Goal: Find specific page/section: Find specific page/section

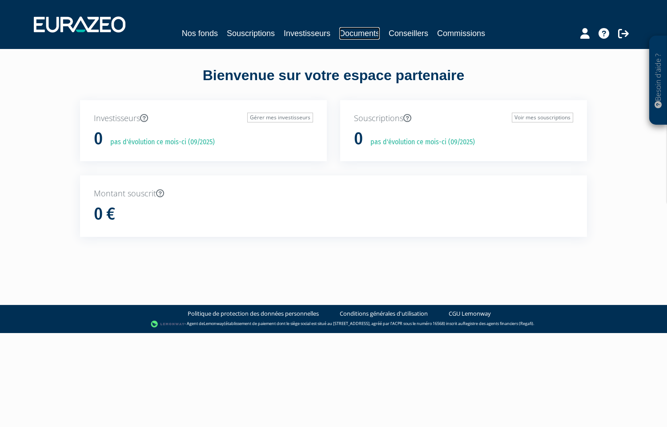
click at [365, 33] on link "Documents" at bounding box center [360, 33] width 40 height 12
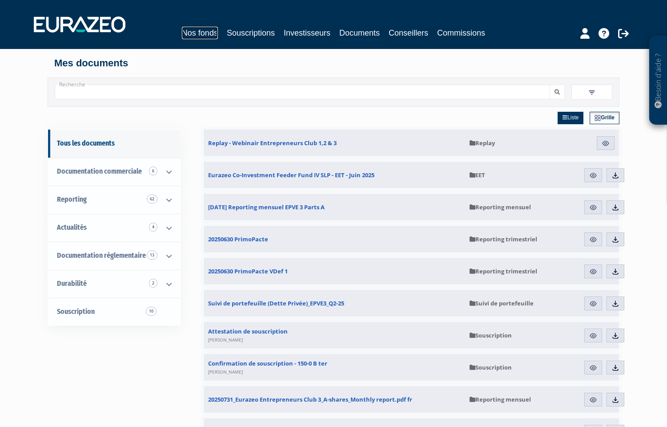
click at [199, 33] on link "Nos fonds" at bounding box center [200, 33] width 36 height 12
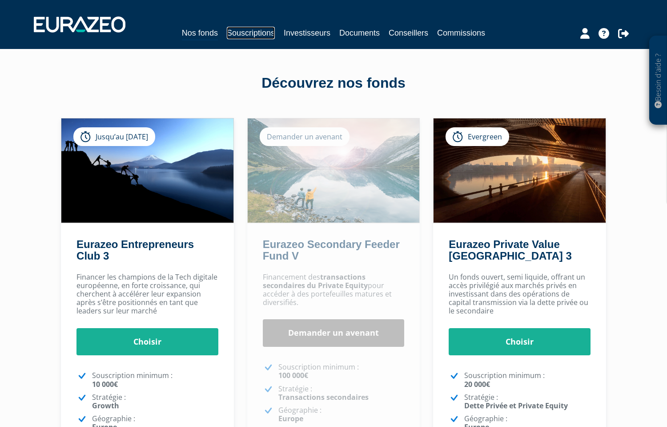
click at [251, 32] on link "Souscriptions" at bounding box center [251, 33] width 48 height 12
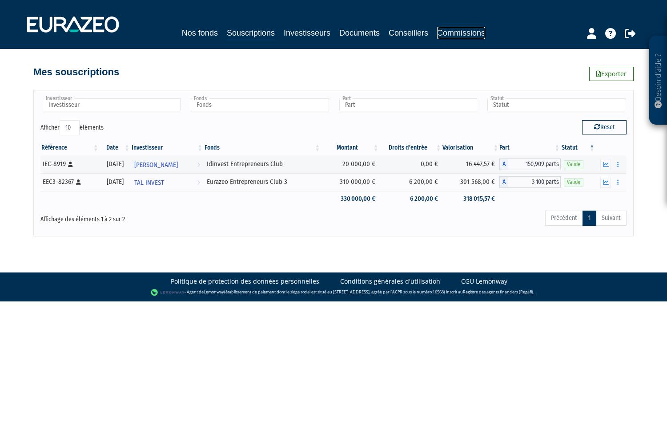
click at [455, 31] on link "Commissions" at bounding box center [461, 33] width 48 height 12
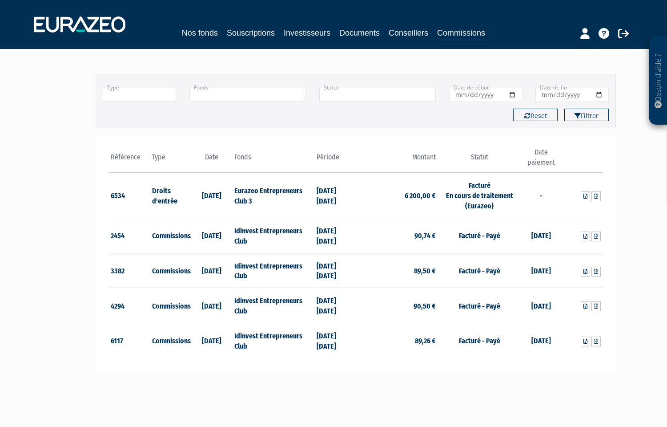
scroll to position [46, 0]
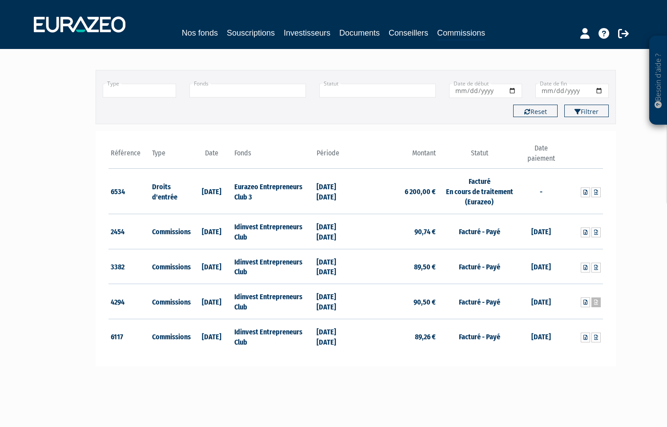
click at [597, 303] on icon at bounding box center [596, 301] width 4 height 5
